Goal: Task Accomplishment & Management: Use online tool/utility

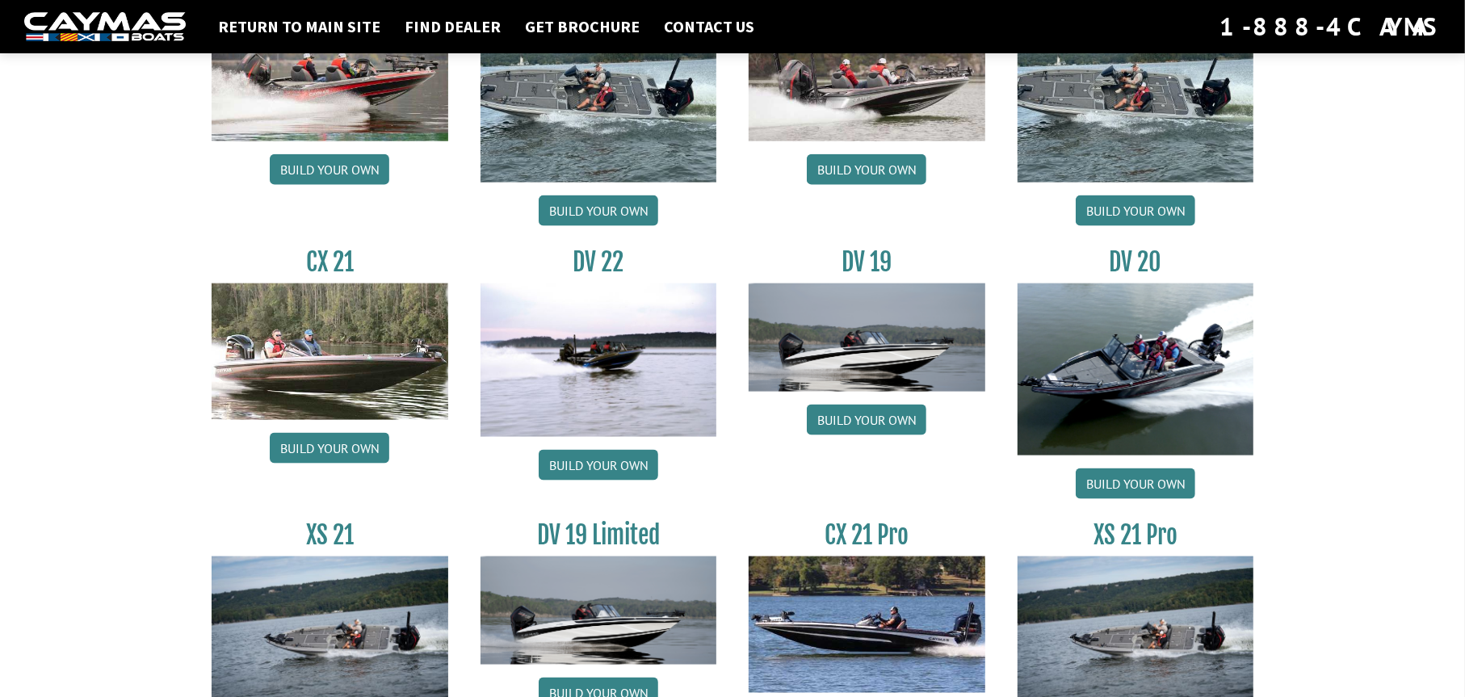
scroll to position [1875, 0]
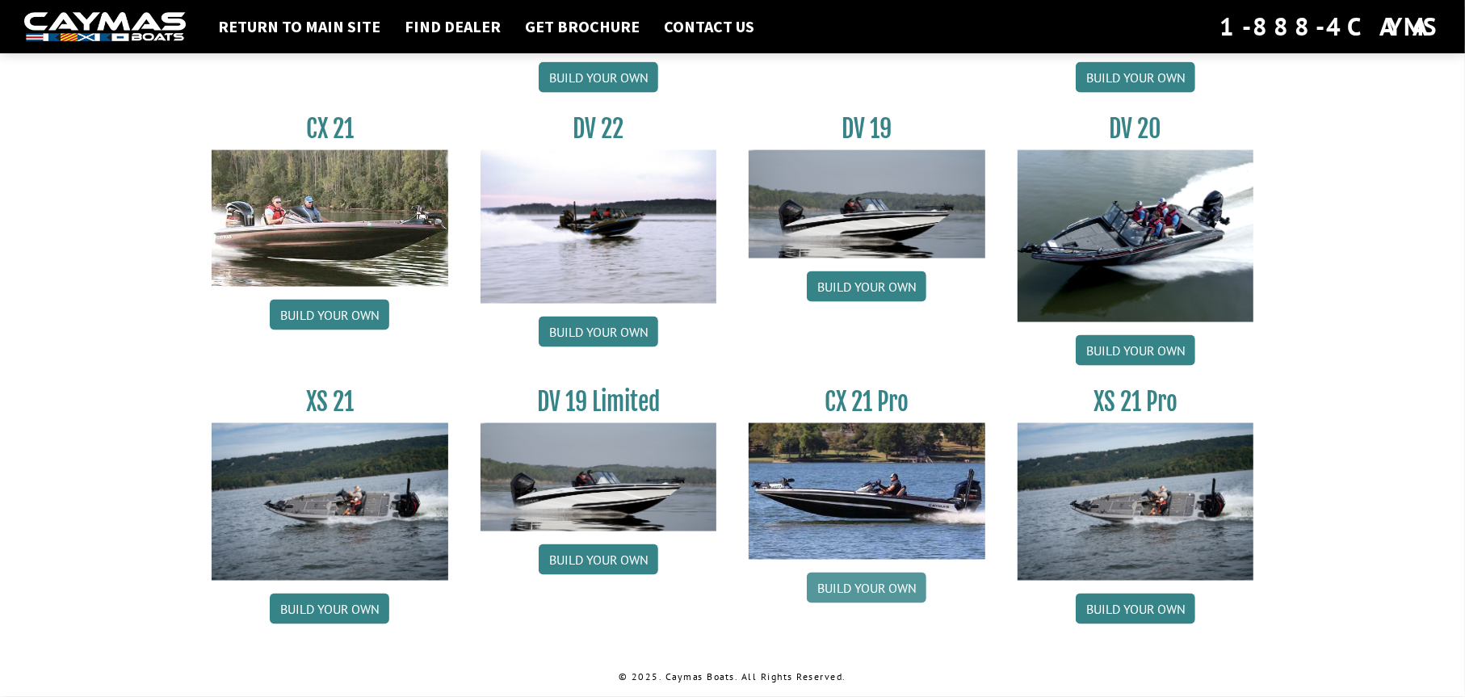
click at [870, 585] on link "Build your own" at bounding box center [866, 587] width 119 height 31
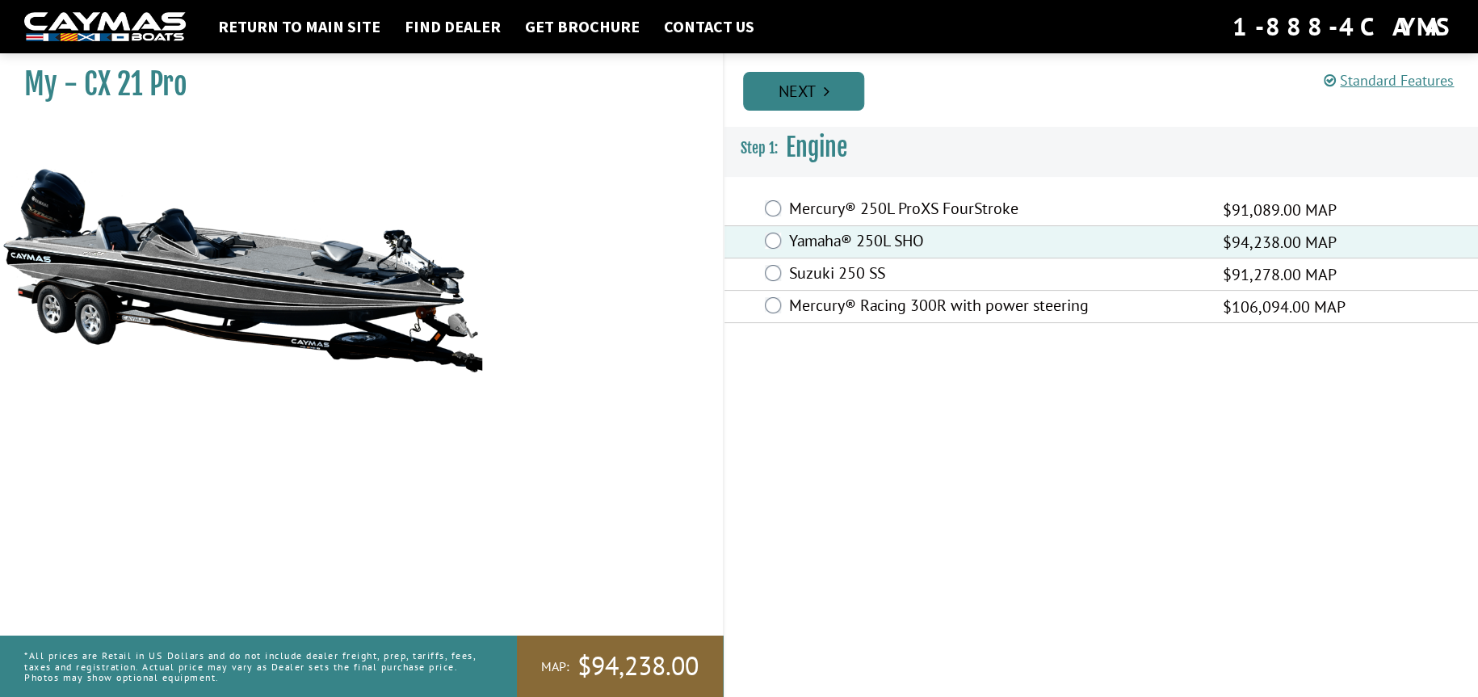
click at [826, 94] on icon "Pagination" at bounding box center [827, 91] width 6 height 16
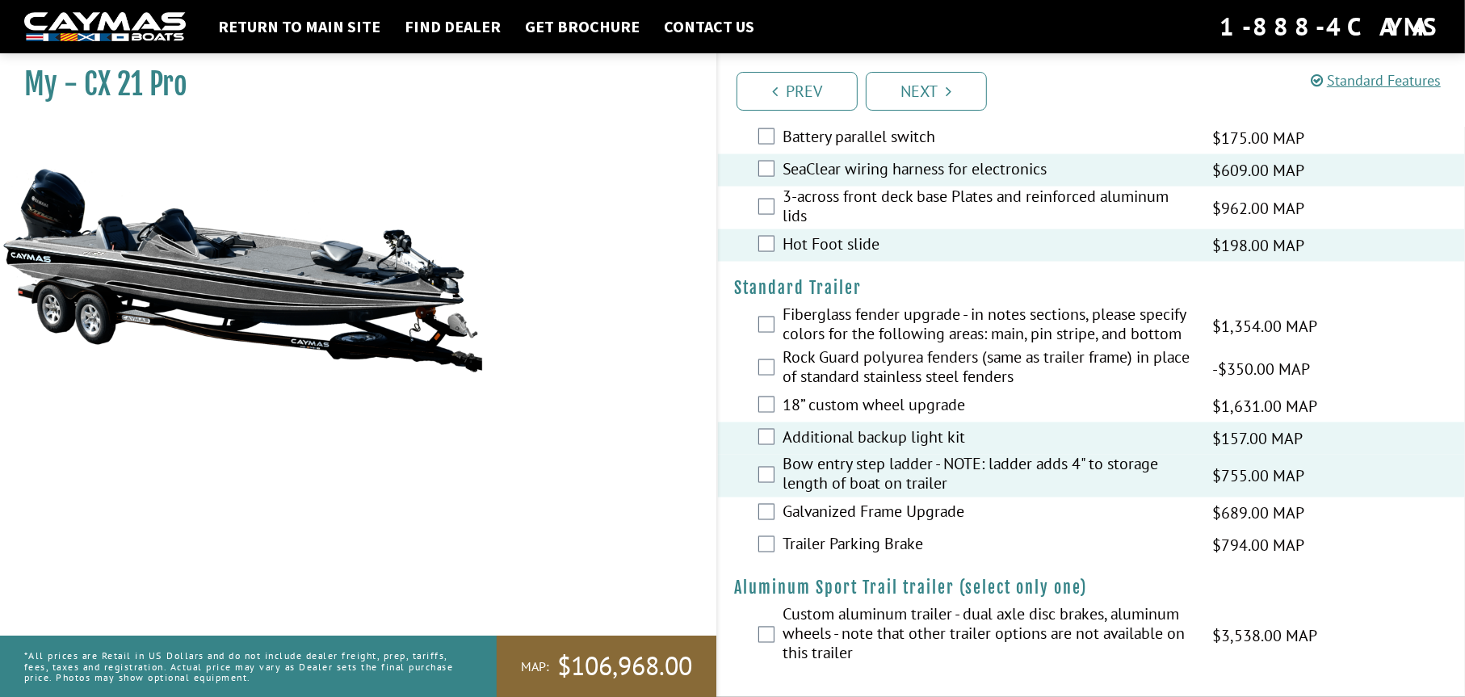
scroll to position [2119, 0]
click at [920, 86] on link "Next" at bounding box center [926, 91] width 121 height 39
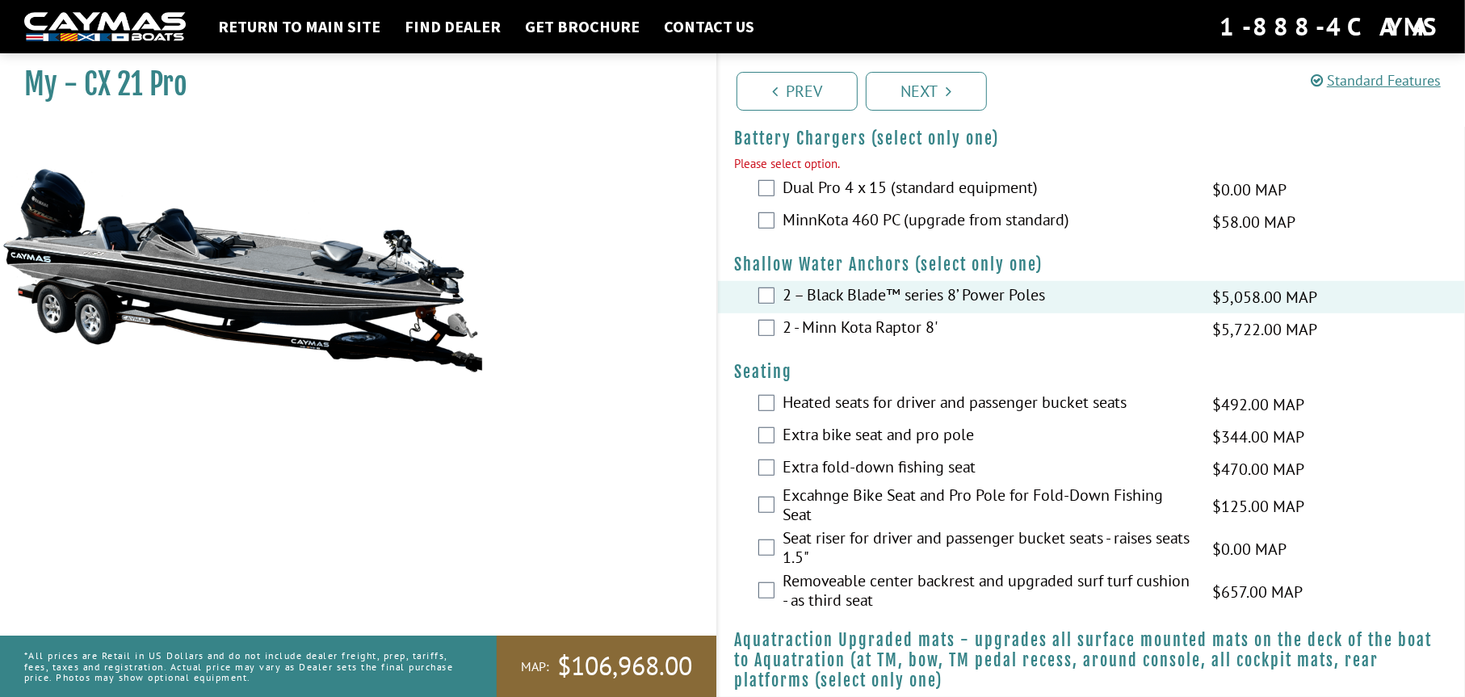
scroll to position [898, 0]
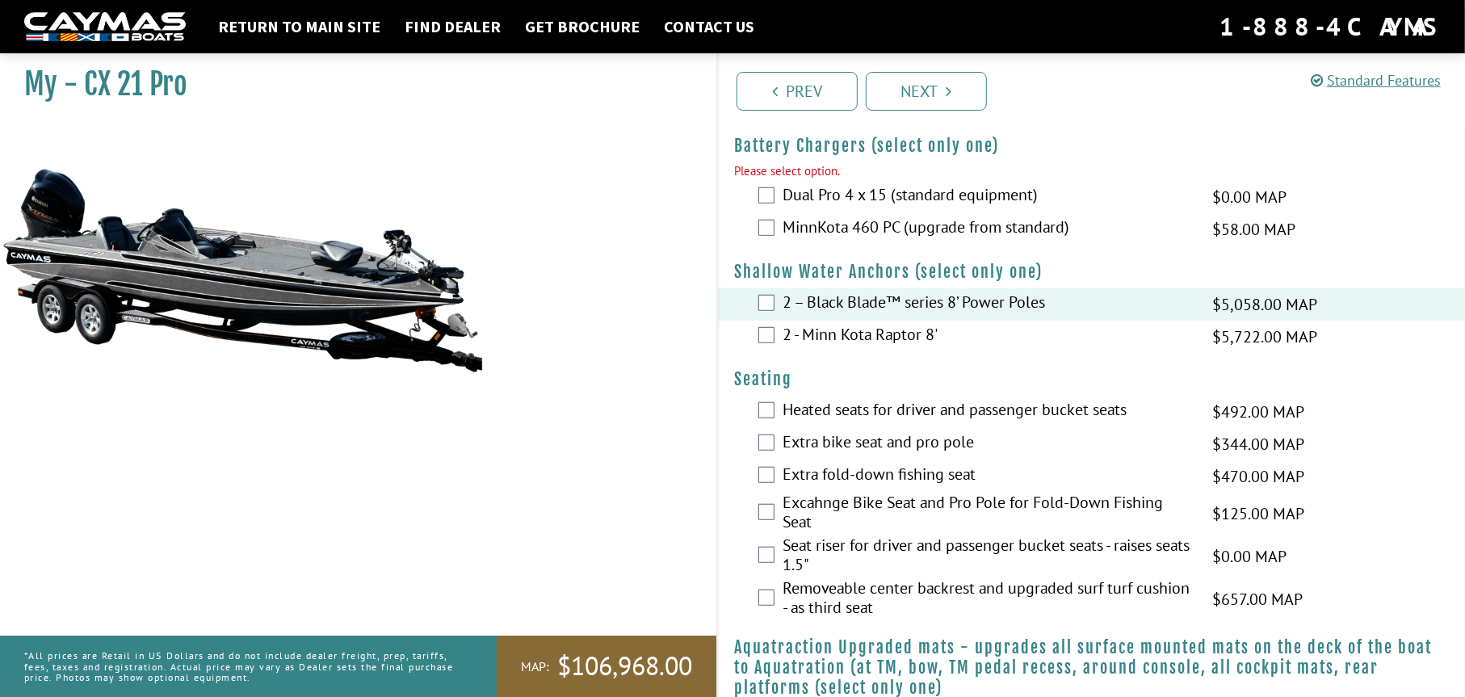
click at [784, 191] on label "Dual Pro 4 x 15 (standard equipment)" at bounding box center [986, 196] width 409 height 23
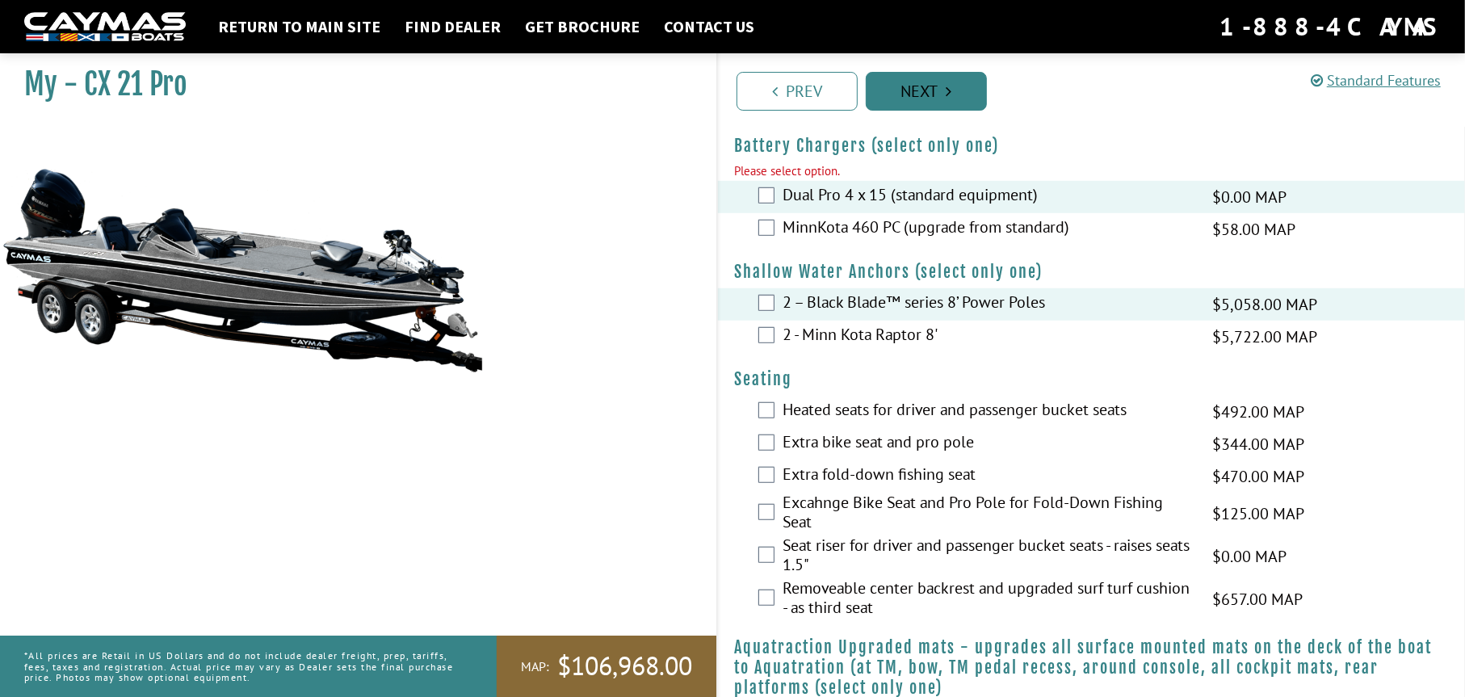
click at [925, 96] on link "Next" at bounding box center [926, 91] width 121 height 39
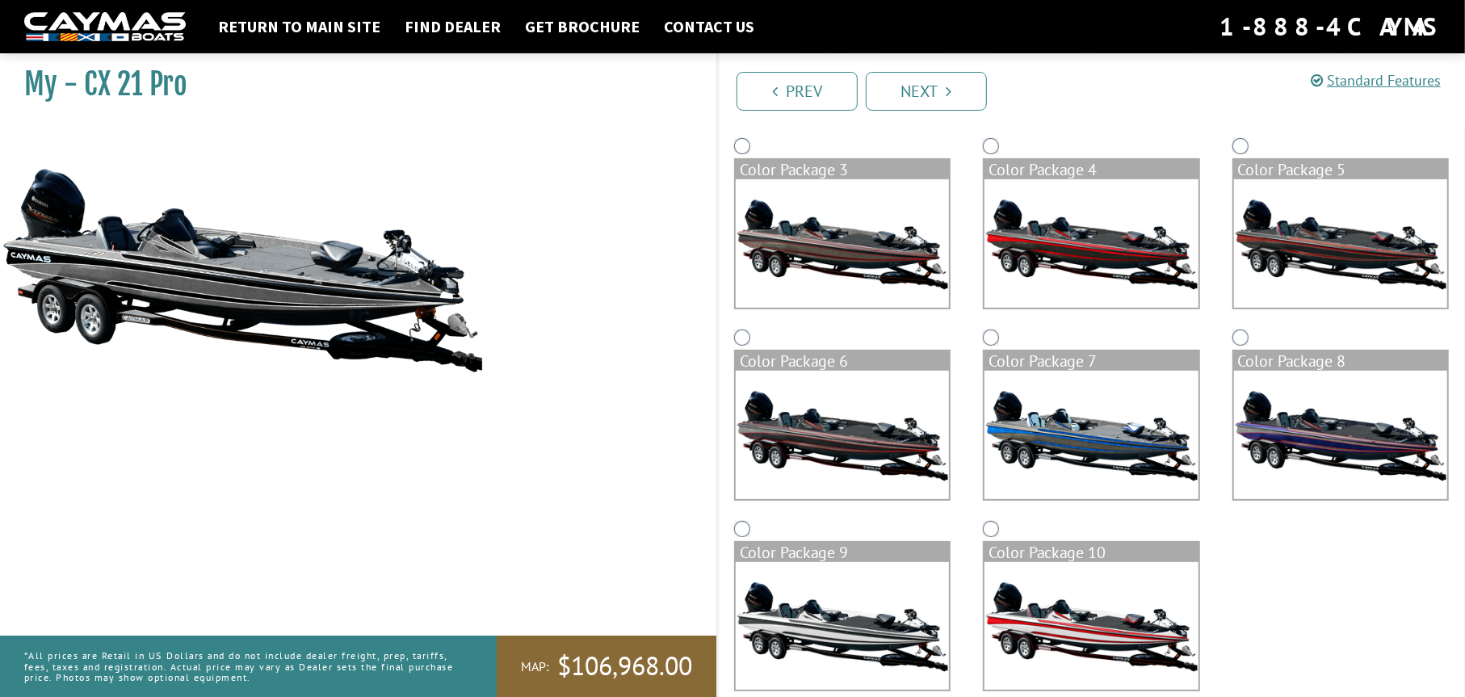
scroll to position [350, 0]
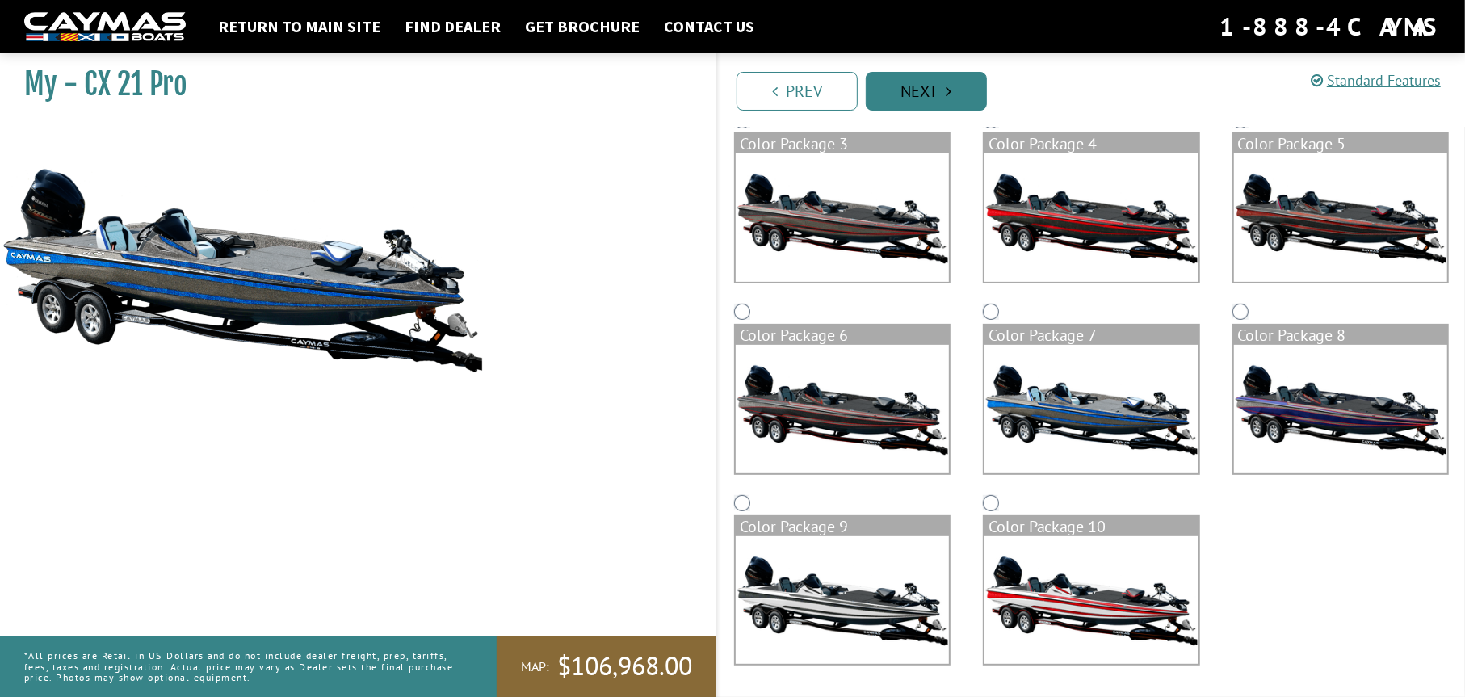
click at [928, 96] on link "Next" at bounding box center [926, 91] width 121 height 39
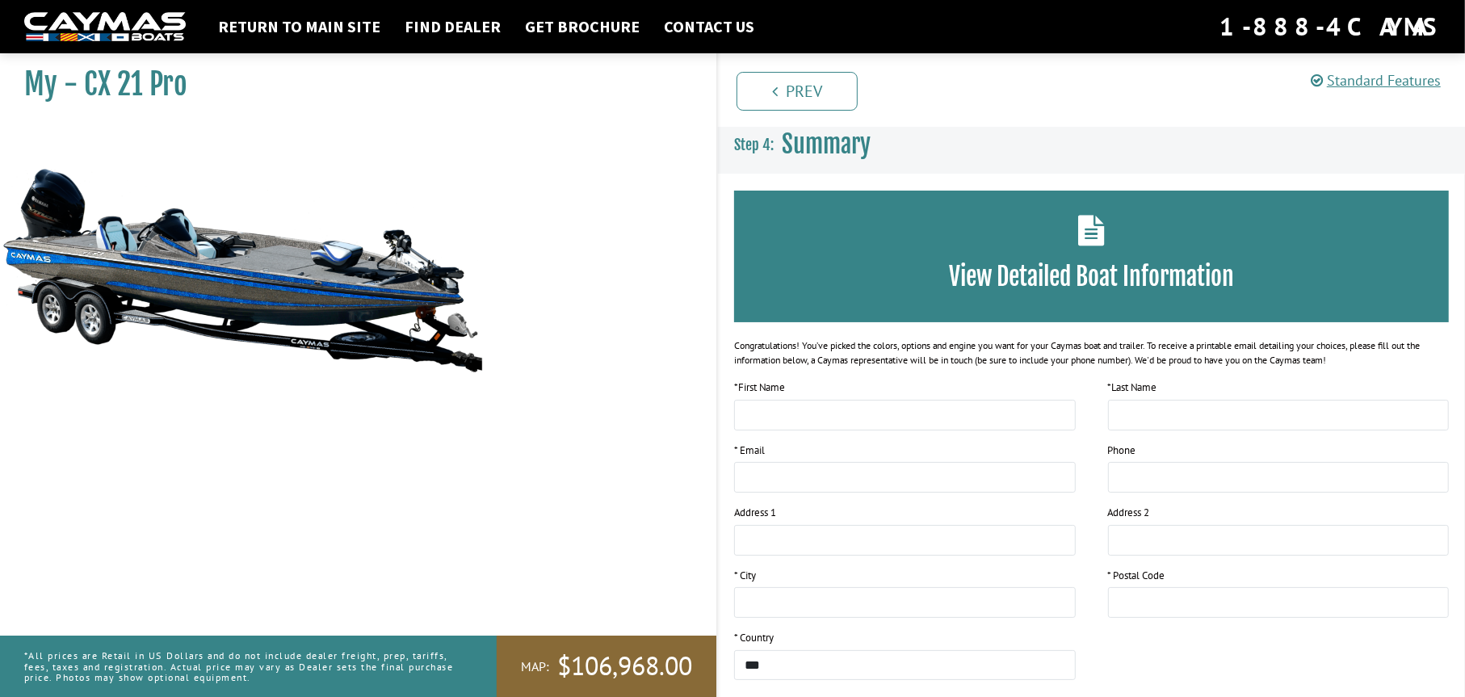
scroll to position [0, 0]
